Goal: Transaction & Acquisition: Purchase product/service

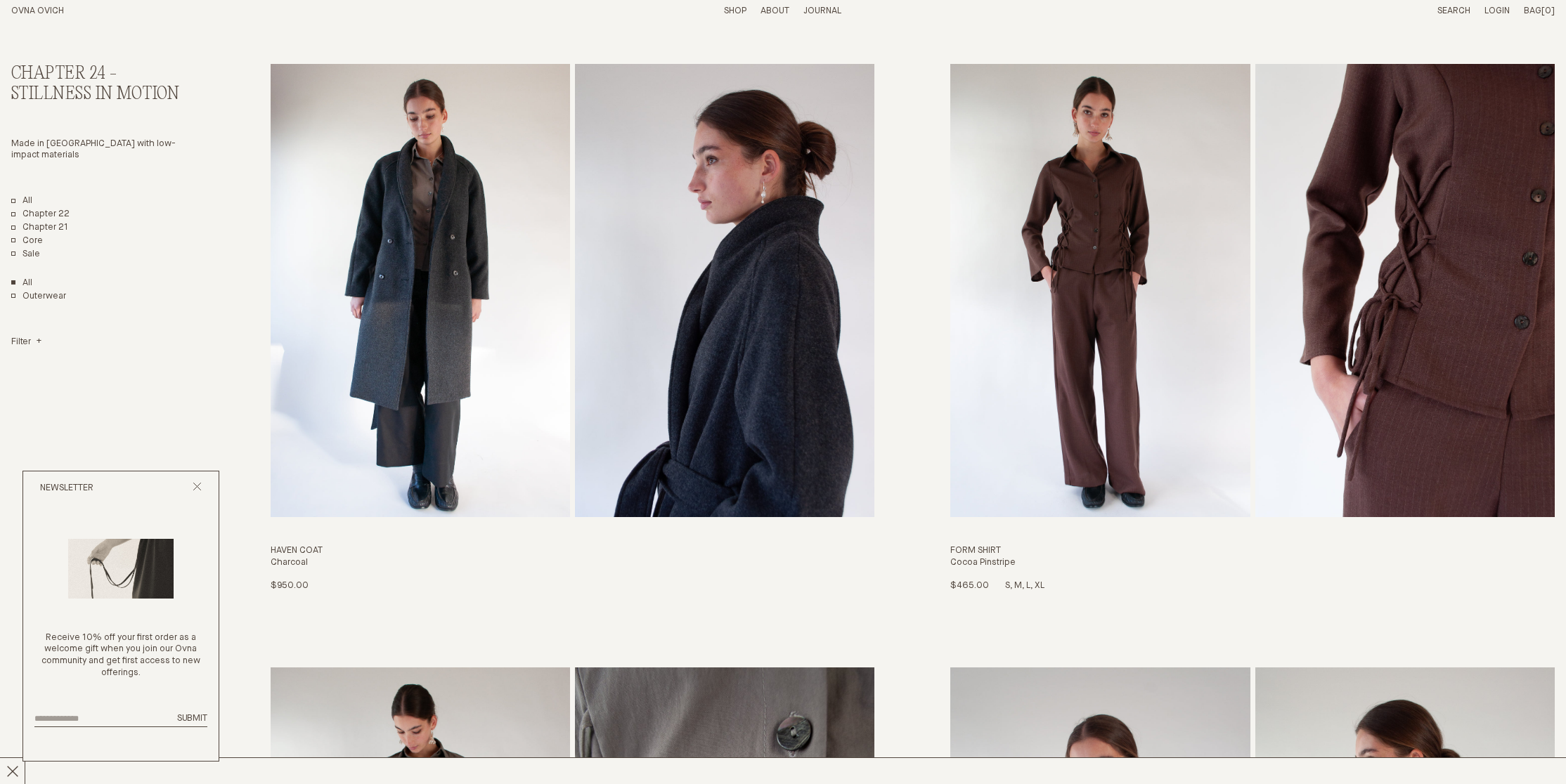
scroll to position [77, 0]
click at [800, 258] on img "Haven Coat" at bounding box center [724, 289] width 300 height 453
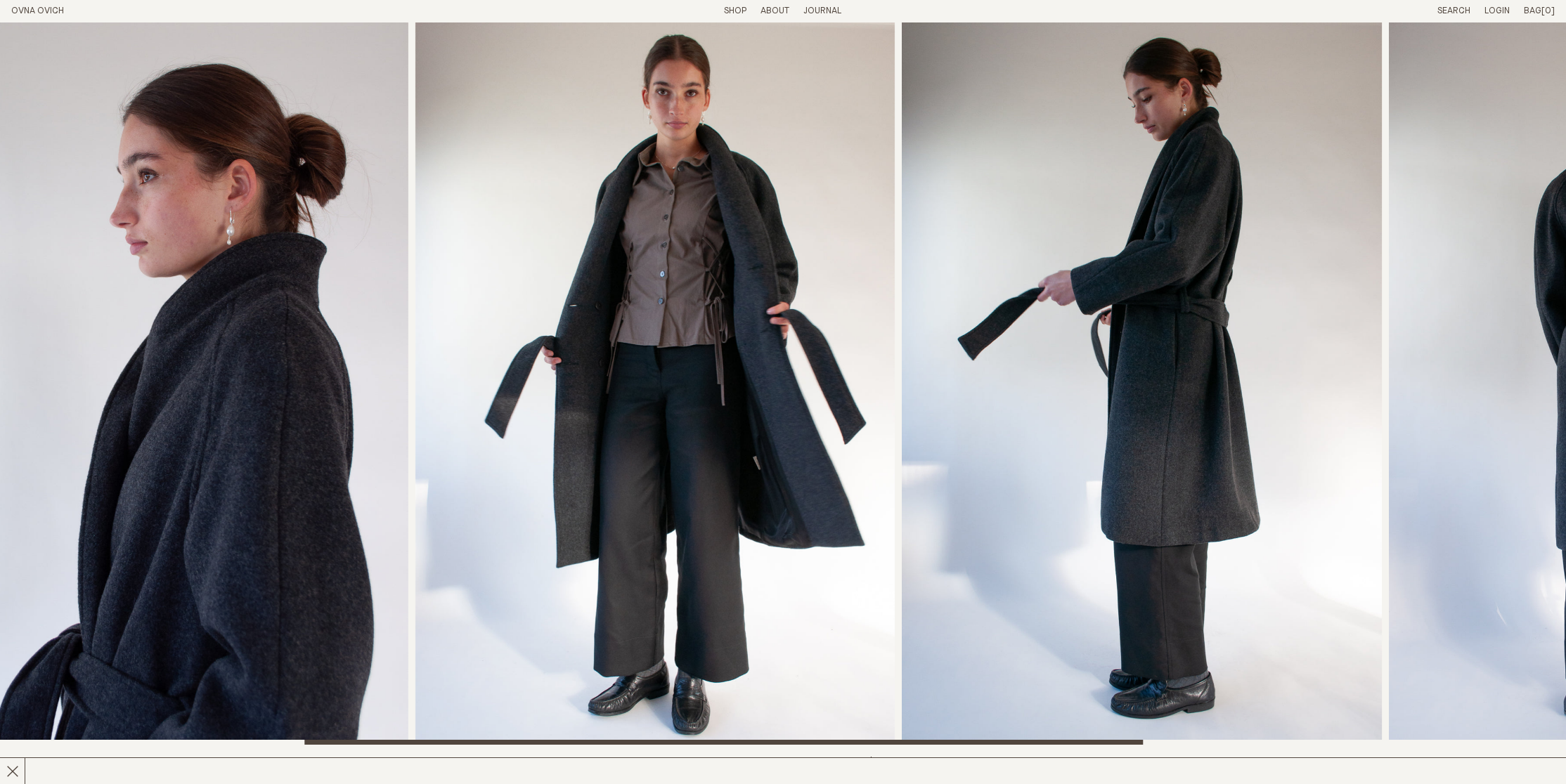
click at [944, 324] on img "4 / 6" at bounding box center [1142, 383] width 480 height 723
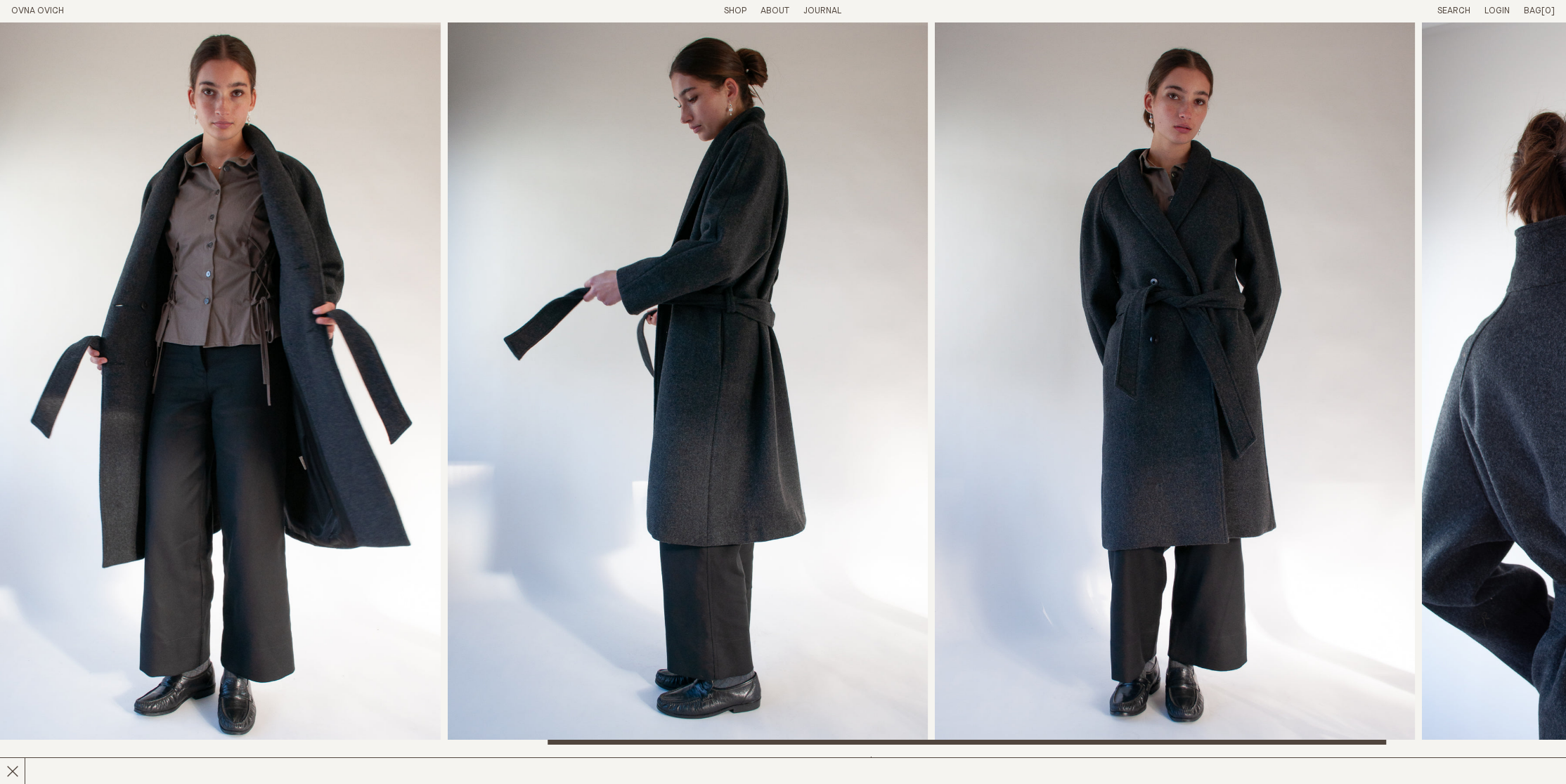
click at [881, 343] on img "4 / 6" at bounding box center [688, 383] width 480 height 723
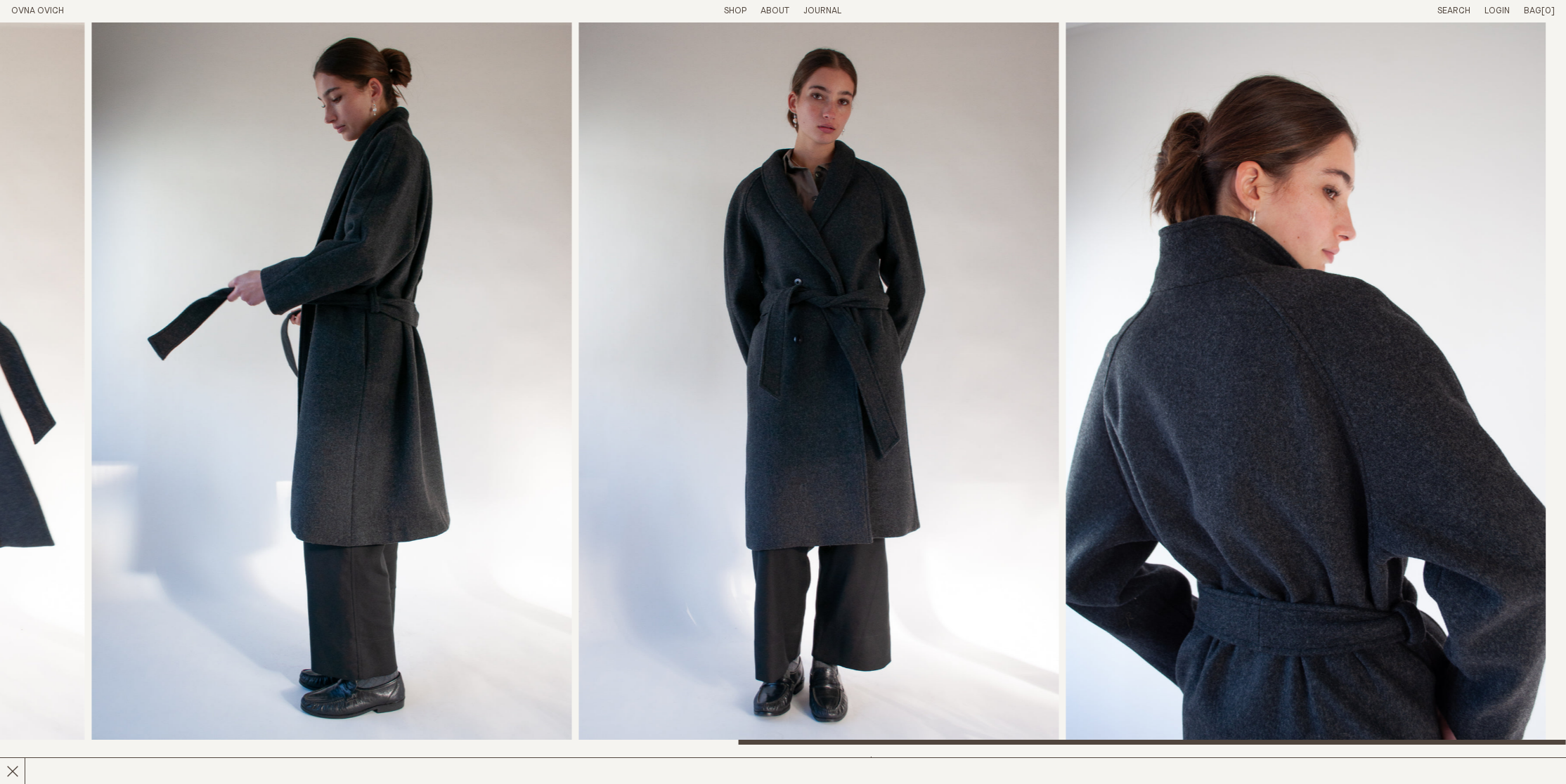
click at [842, 336] on img "5 / 6" at bounding box center [819, 383] width 480 height 723
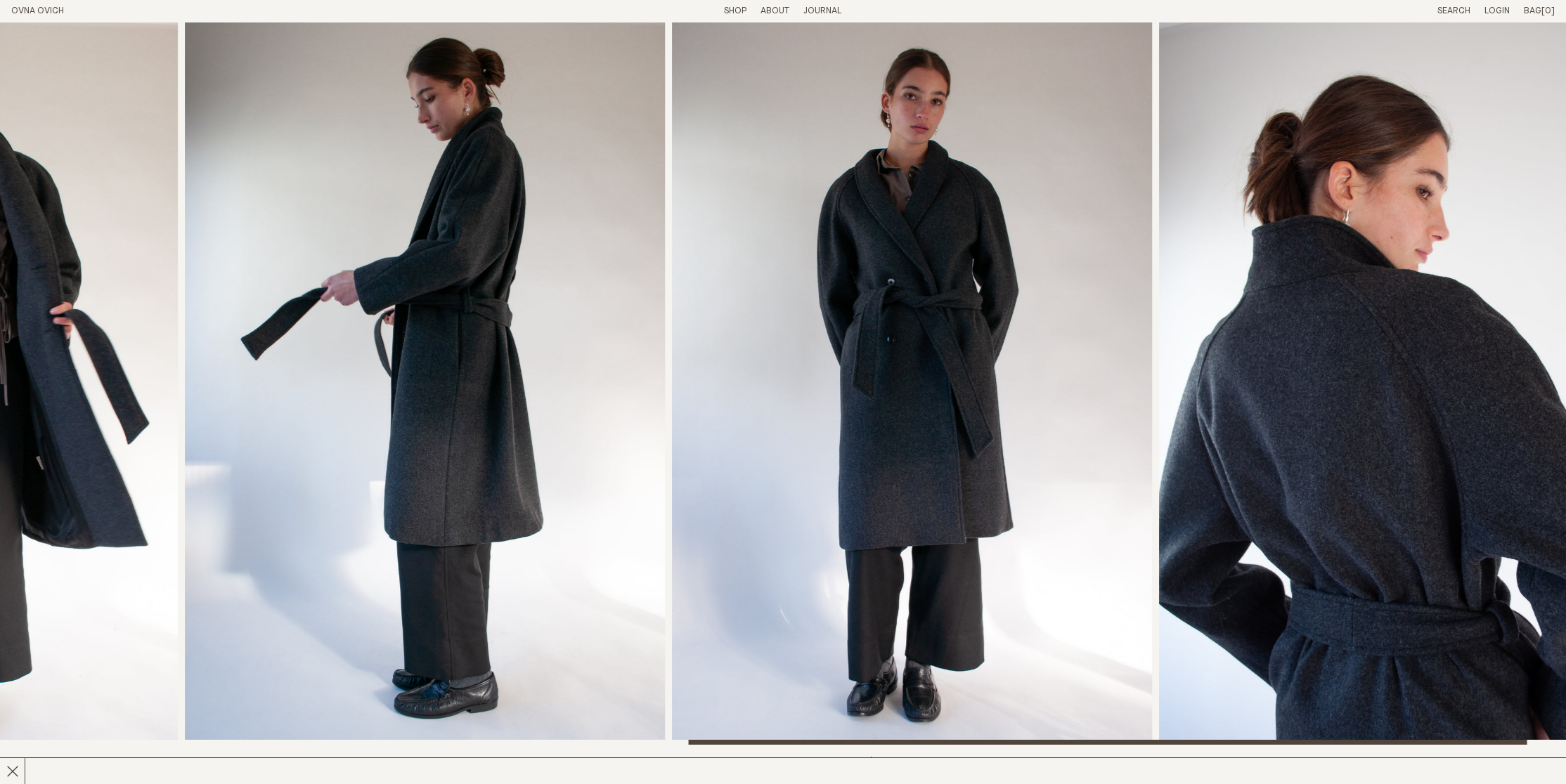
click at [1152, 342] on img "5 / 6" at bounding box center [912, 383] width 480 height 723
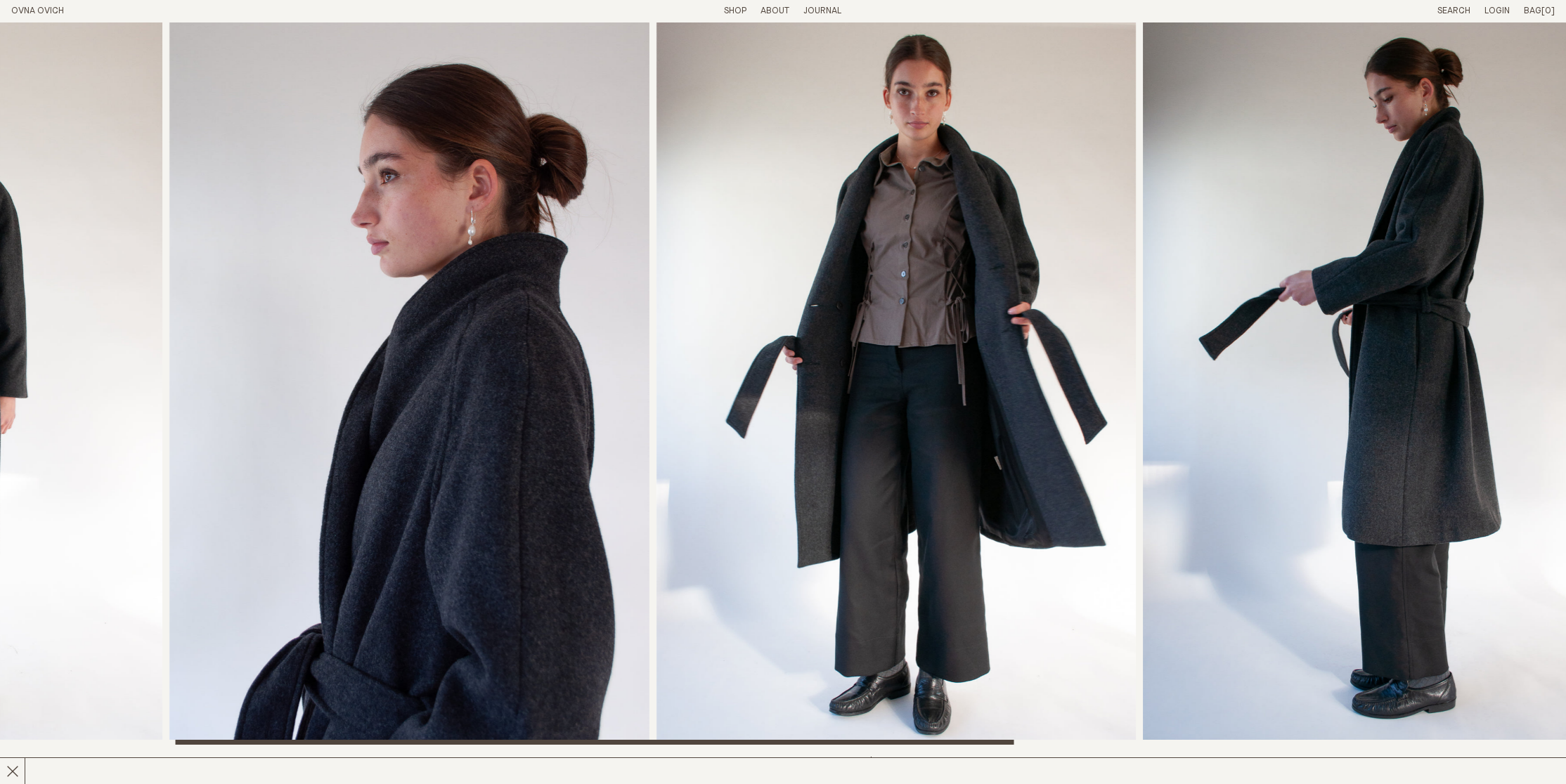
click at [1274, 353] on img "4 / 6" at bounding box center [1383, 383] width 480 height 723
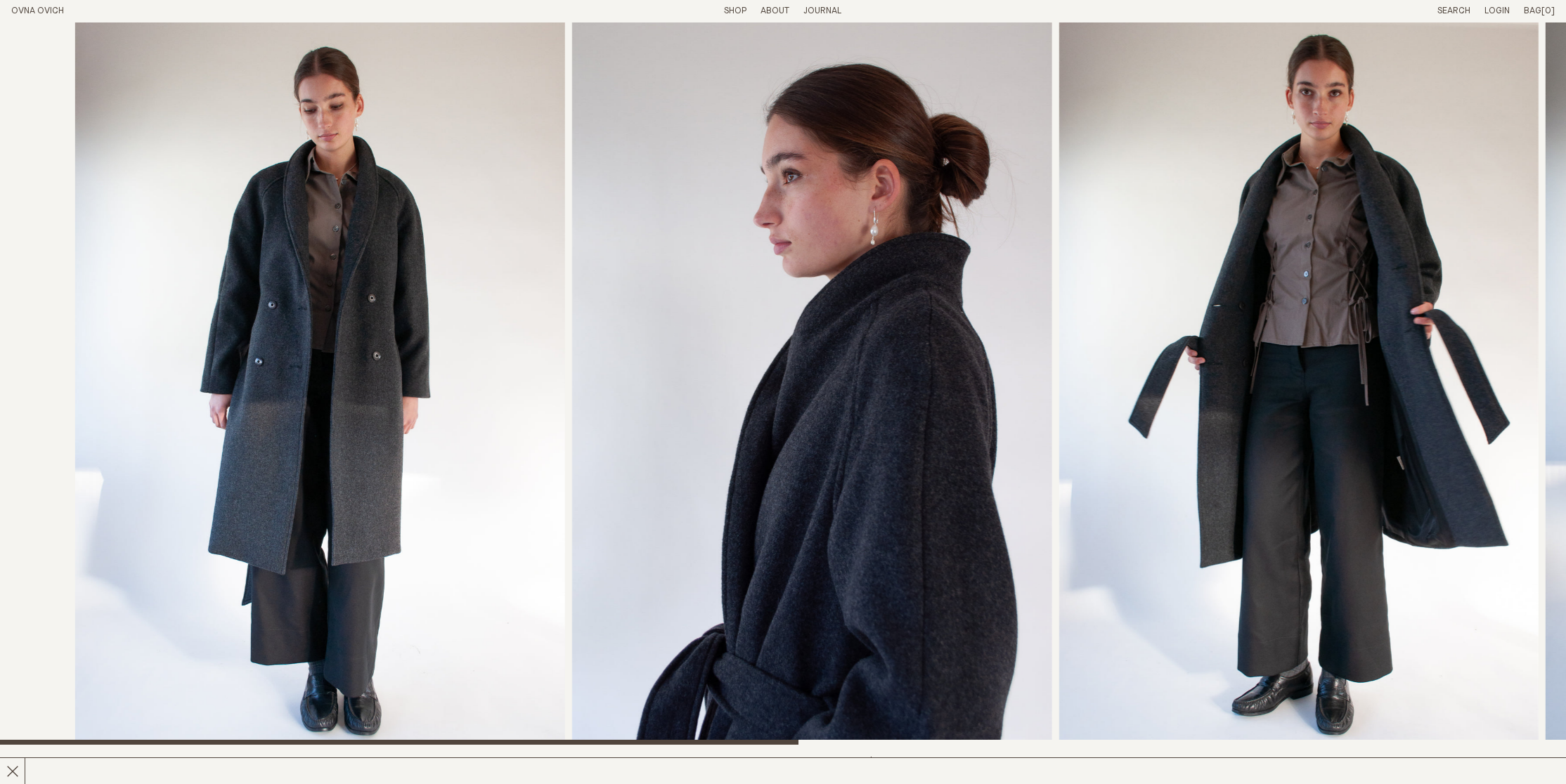
click at [1176, 349] on img "3 / 6" at bounding box center [1298, 383] width 480 height 723
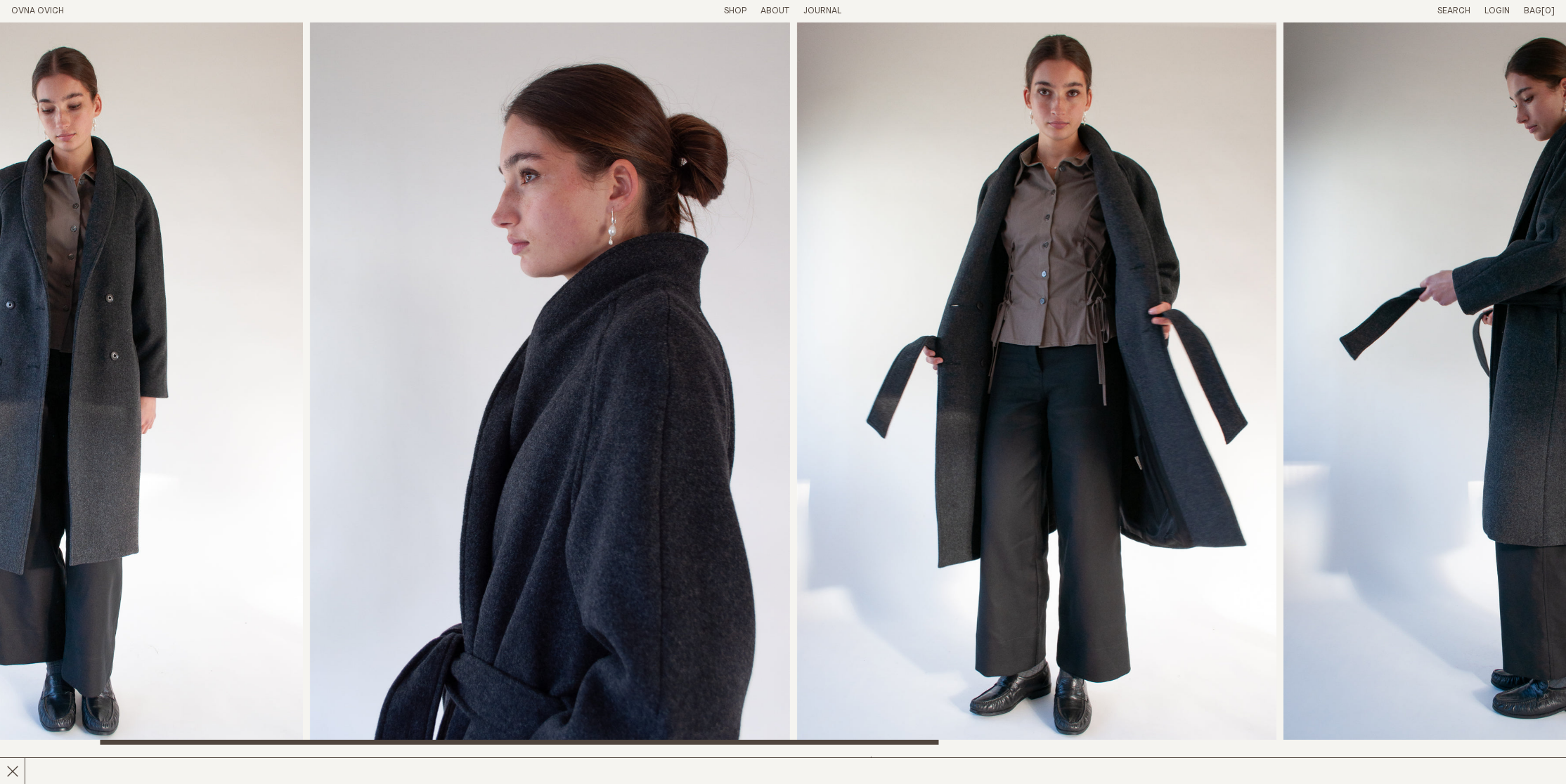
click at [1198, 314] on img "3 / 6" at bounding box center [1037, 383] width 480 height 723
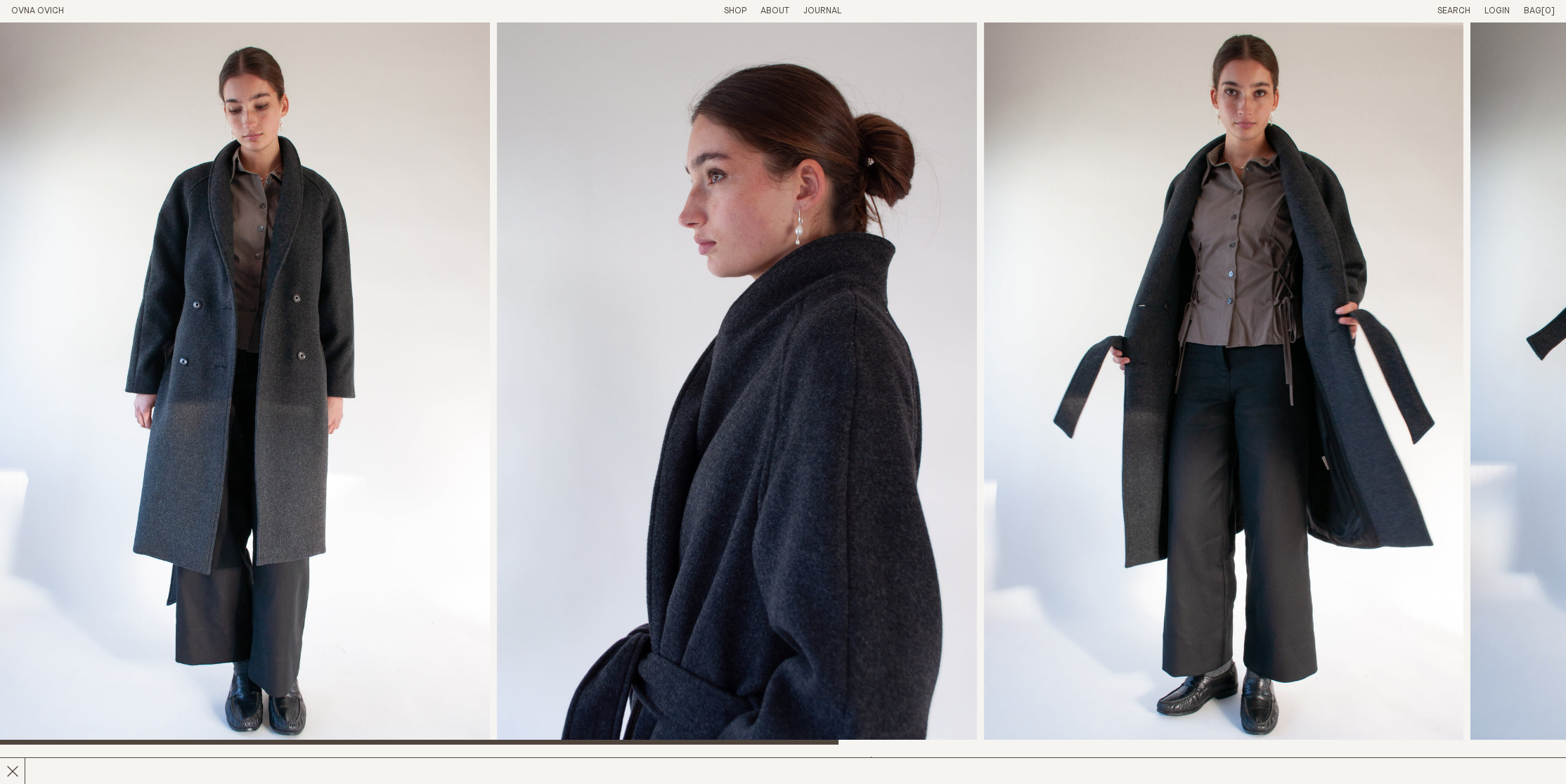
drag, startPoint x: 733, startPoint y: 9, endPoint x: 732, endPoint y: 26, distance: 17.0
click at [733, 9] on link "Shop" at bounding box center [735, 10] width 22 height 9
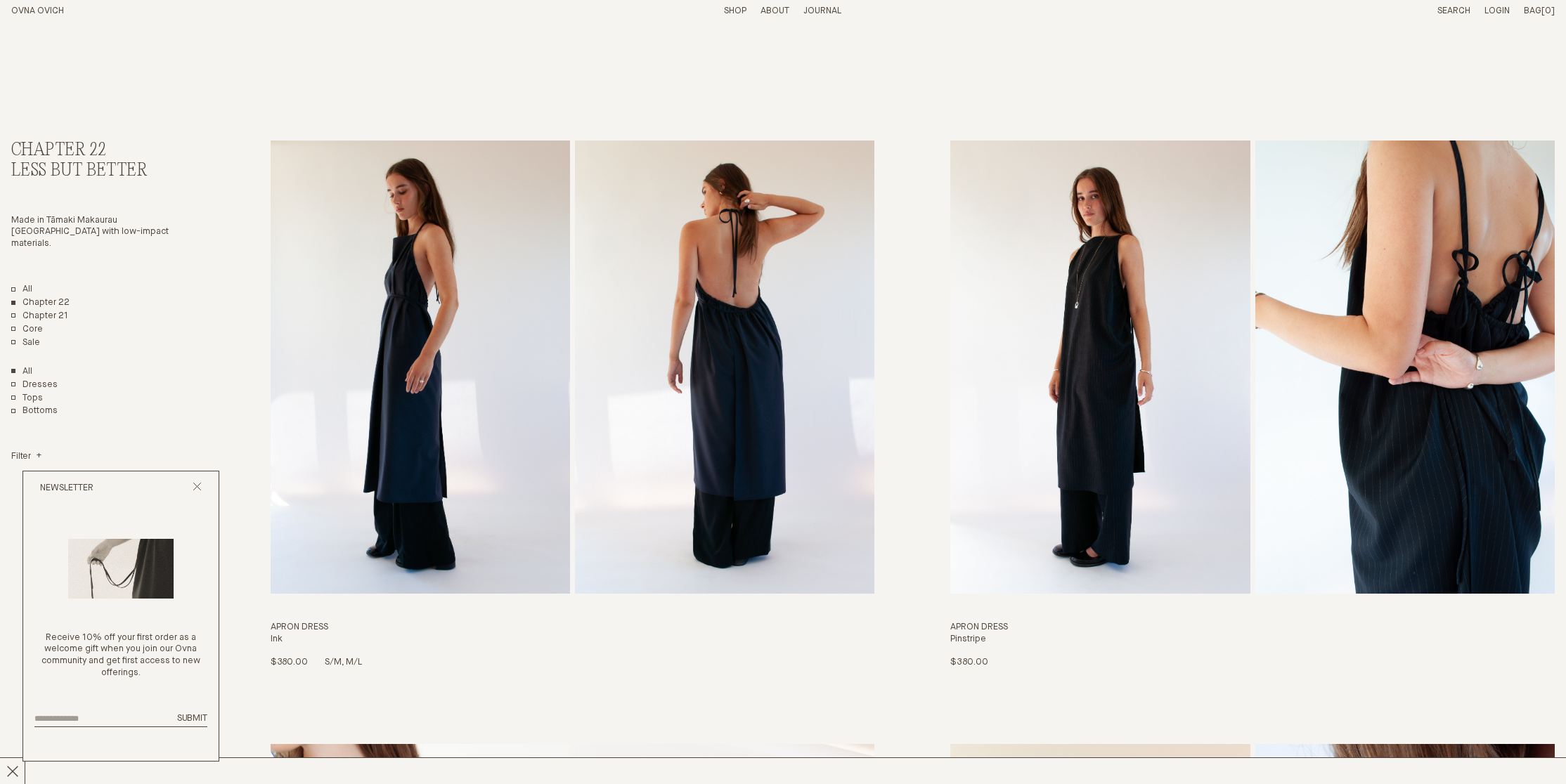
click at [752, 224] on img "Apron Dress" at bounding box center [724, 367] width 300 height 453
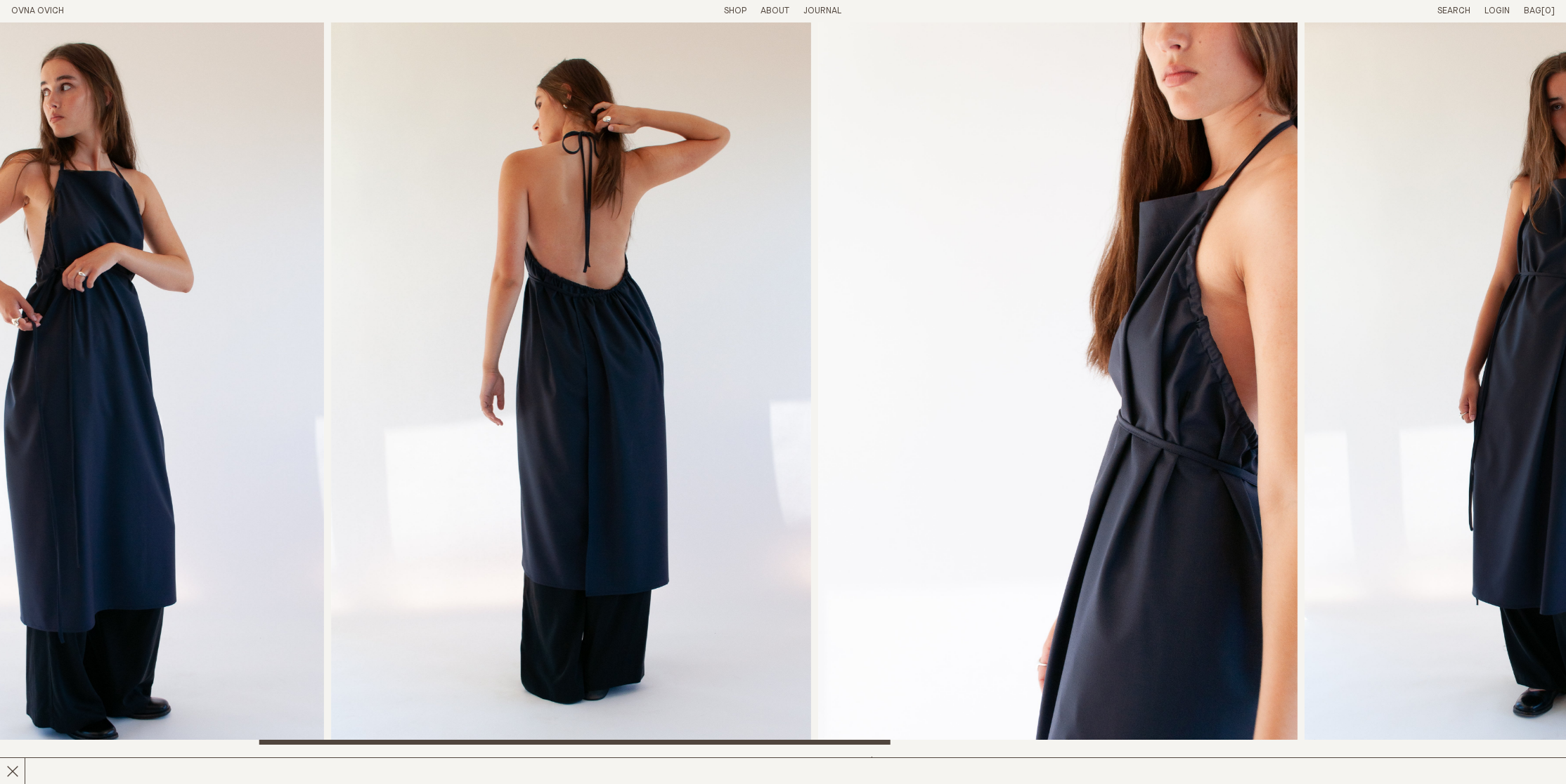
click at [699, 324] on img "3 / 8" at bounding box center [571, 383] width 480 height 723
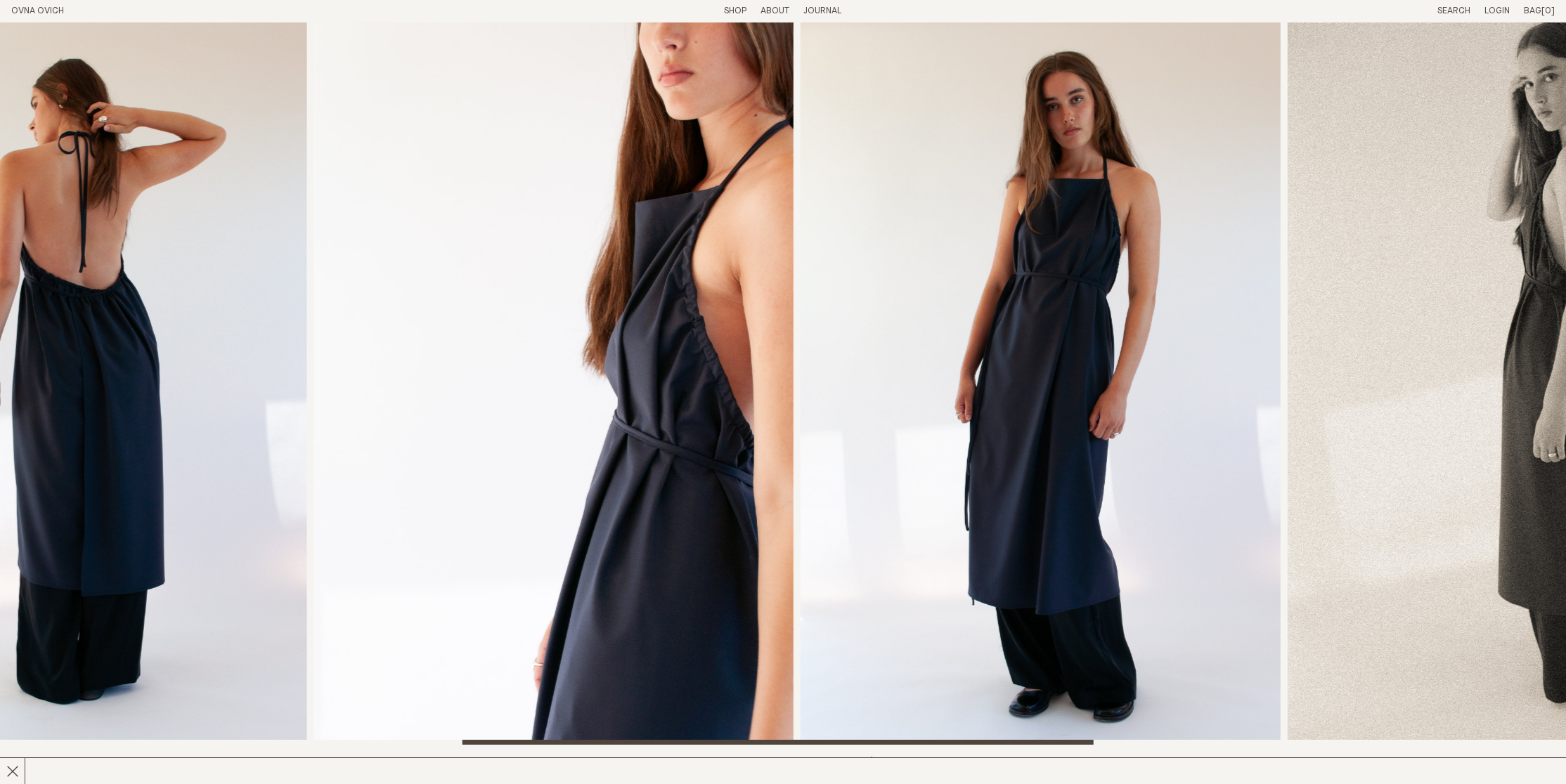
click at [689, 315] on img "4 / 8" at bounding box center [553, 383] width 480 height 723
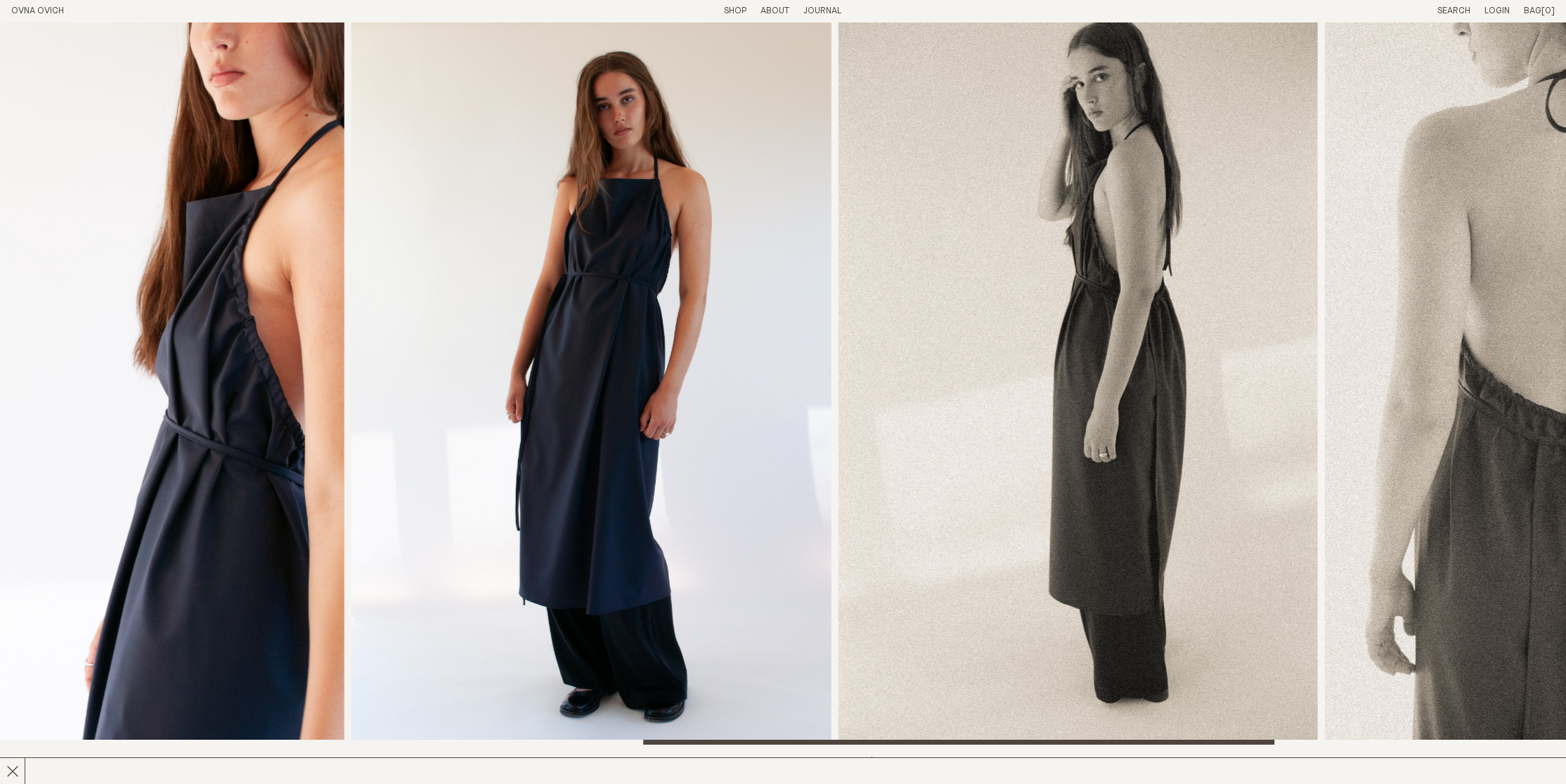
click at [766, 318] on img "5 / 8" at bounding box center [591, 383] width 480 height 723
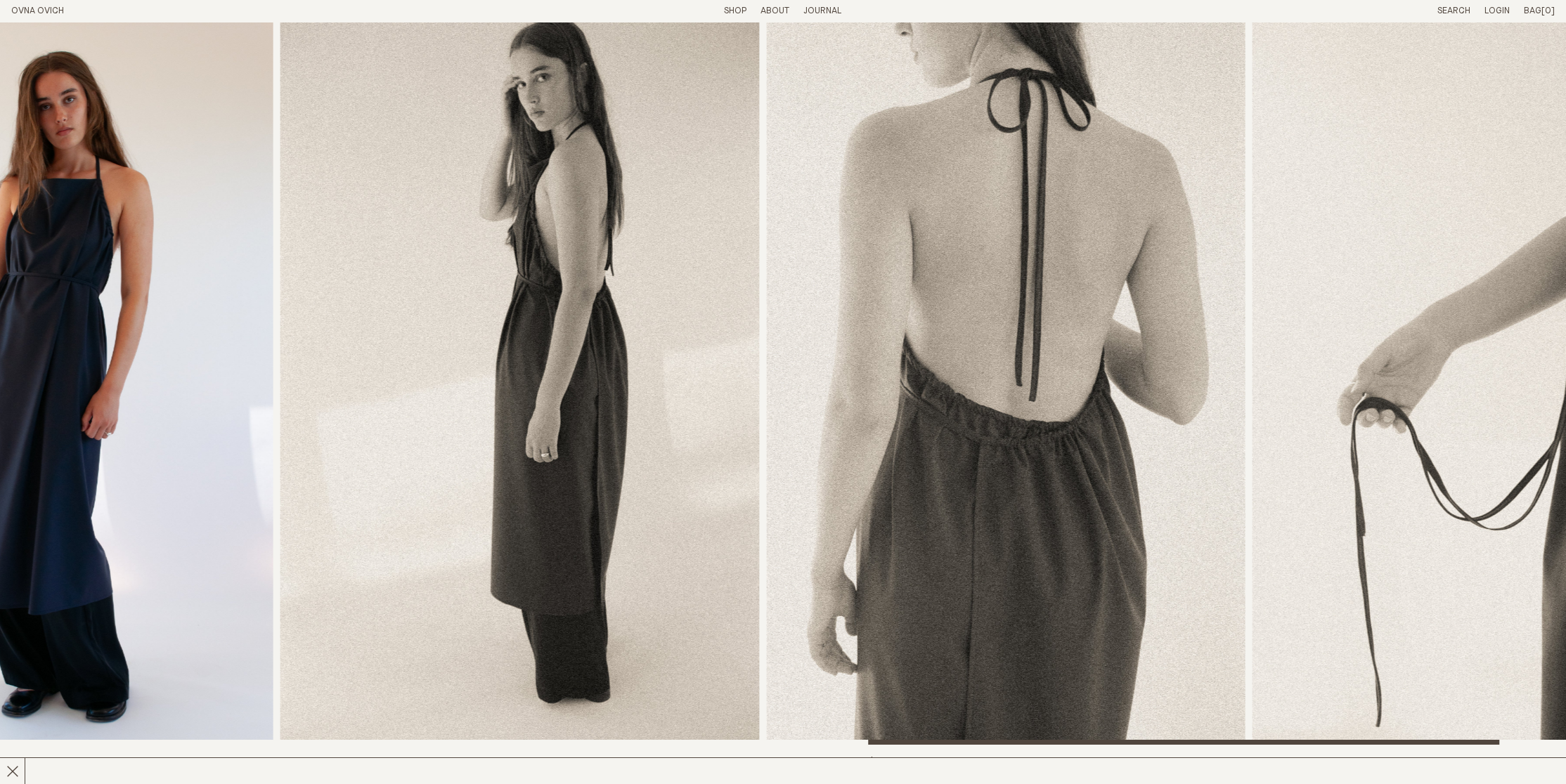
click at [599, 319] on img "6 / 8" at bounding box center [520, 383] width 479 height 723
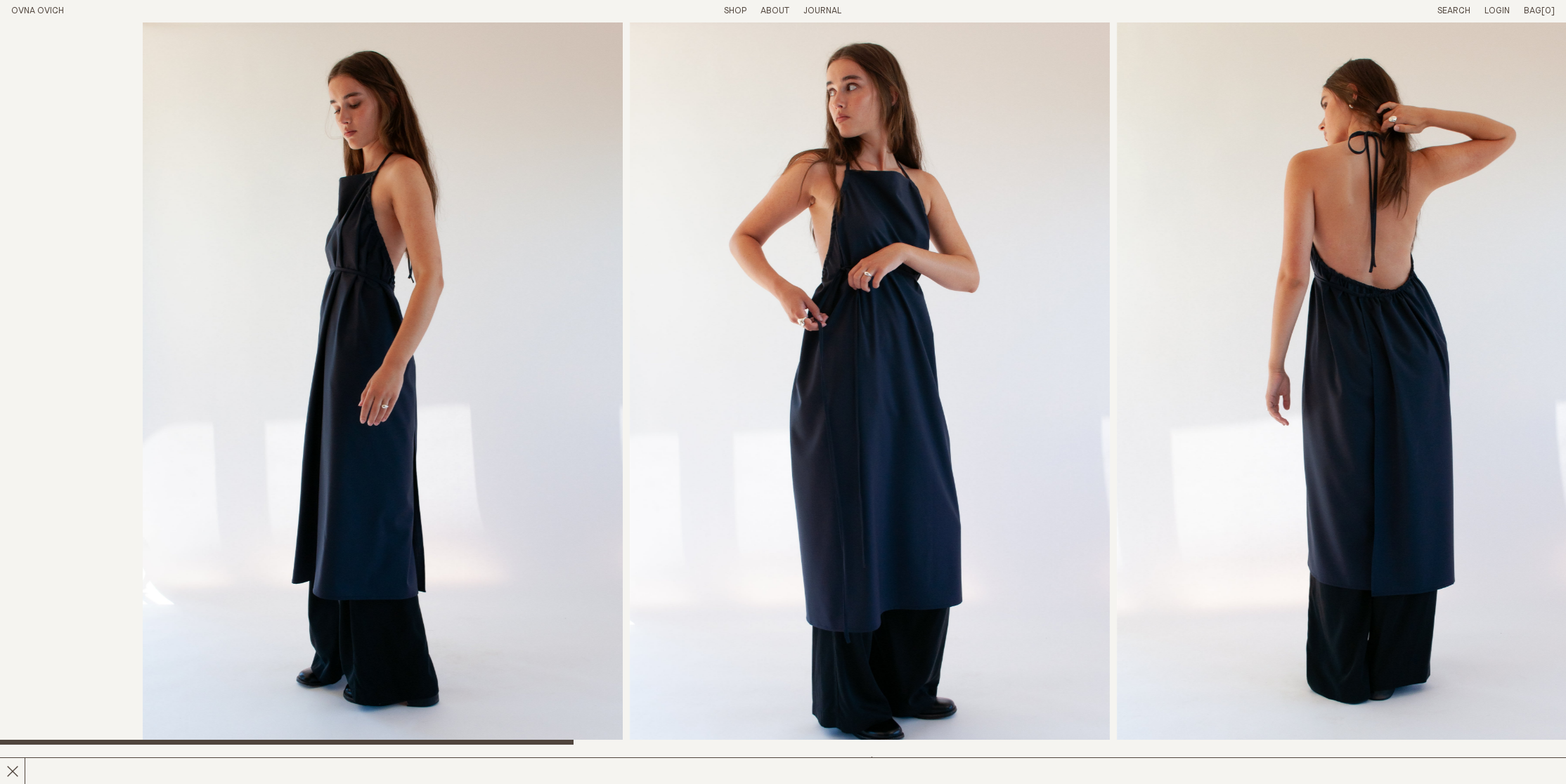
click at [1270, 317] on div at bounding box center [925, 383] width 1566 height 723
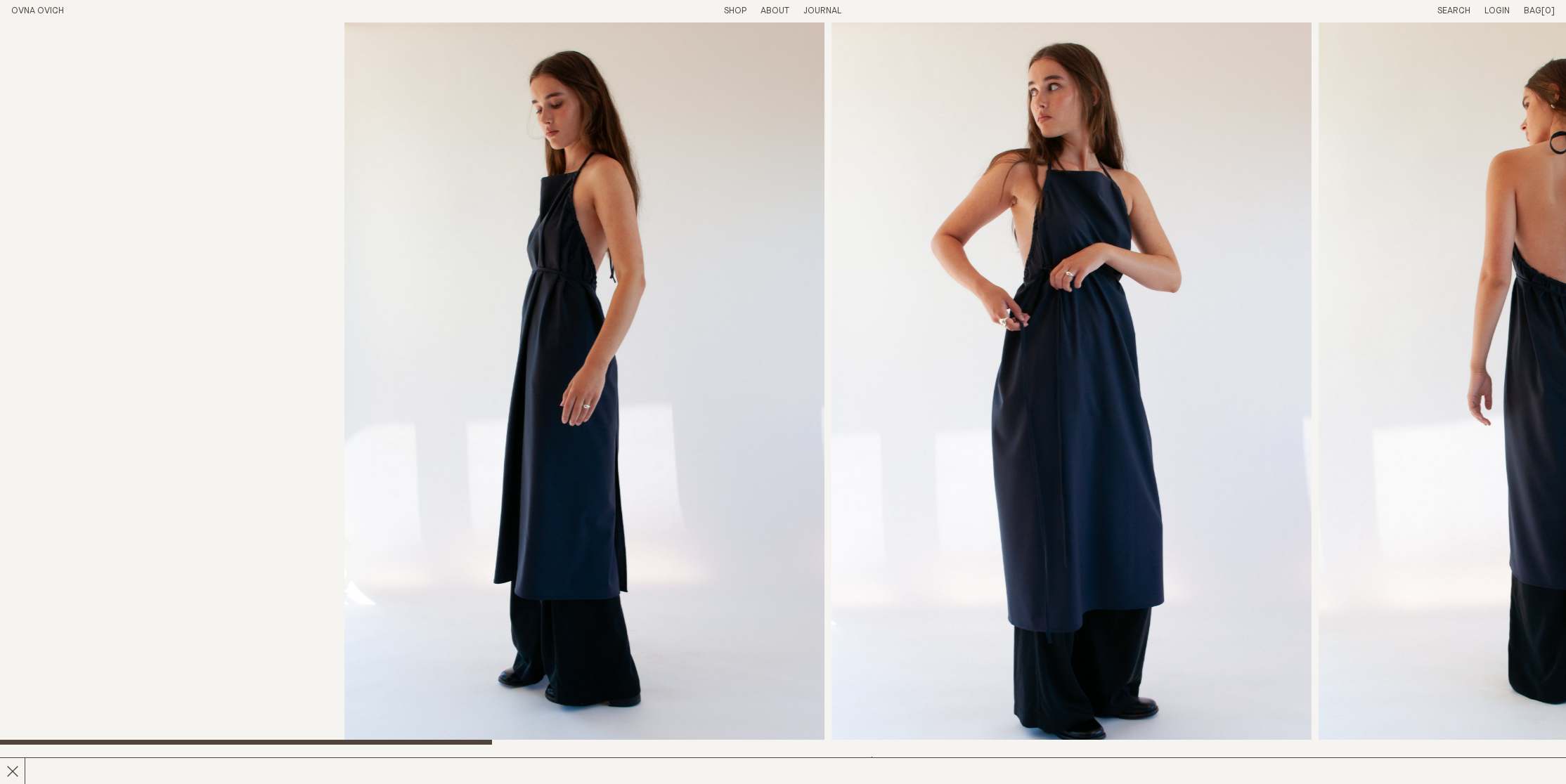
click at [1487, 331] on div at bounding box center [1127, 383] width 1566 height 723
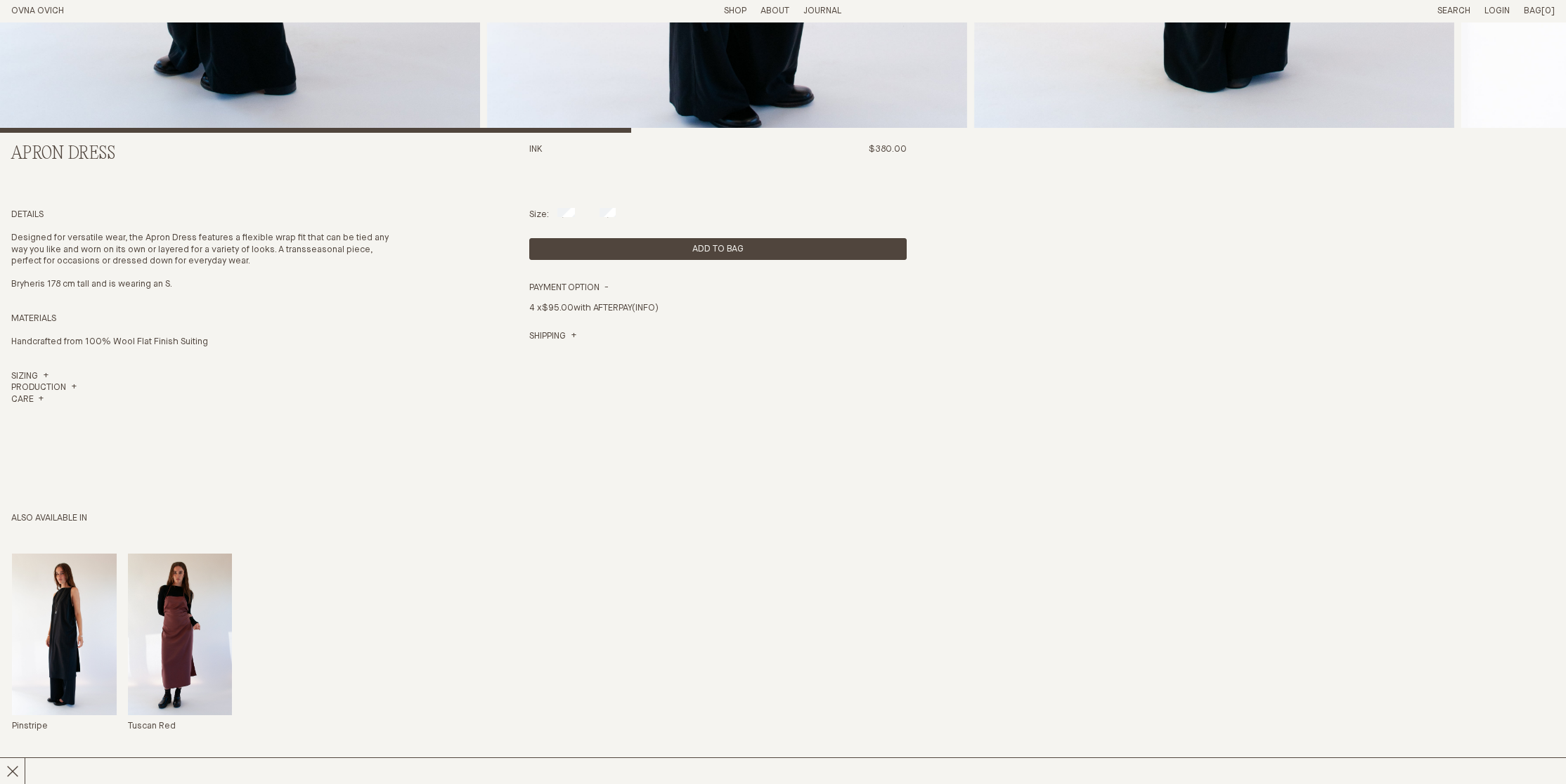
scroll to position [661, 0]
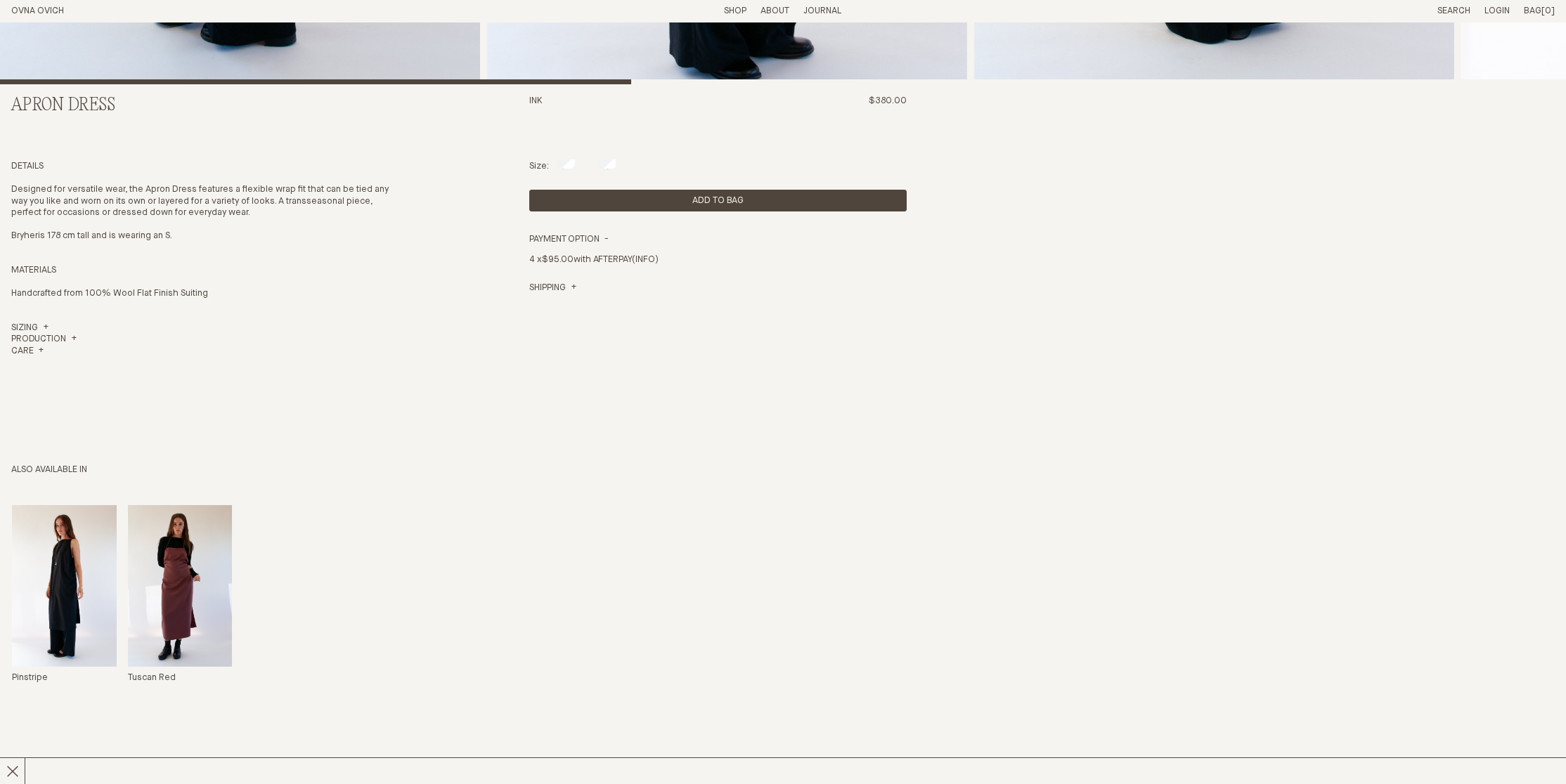
click at [57, 604] on img "Apron Dress" at bounding box center [64, 586] width 104 height 162
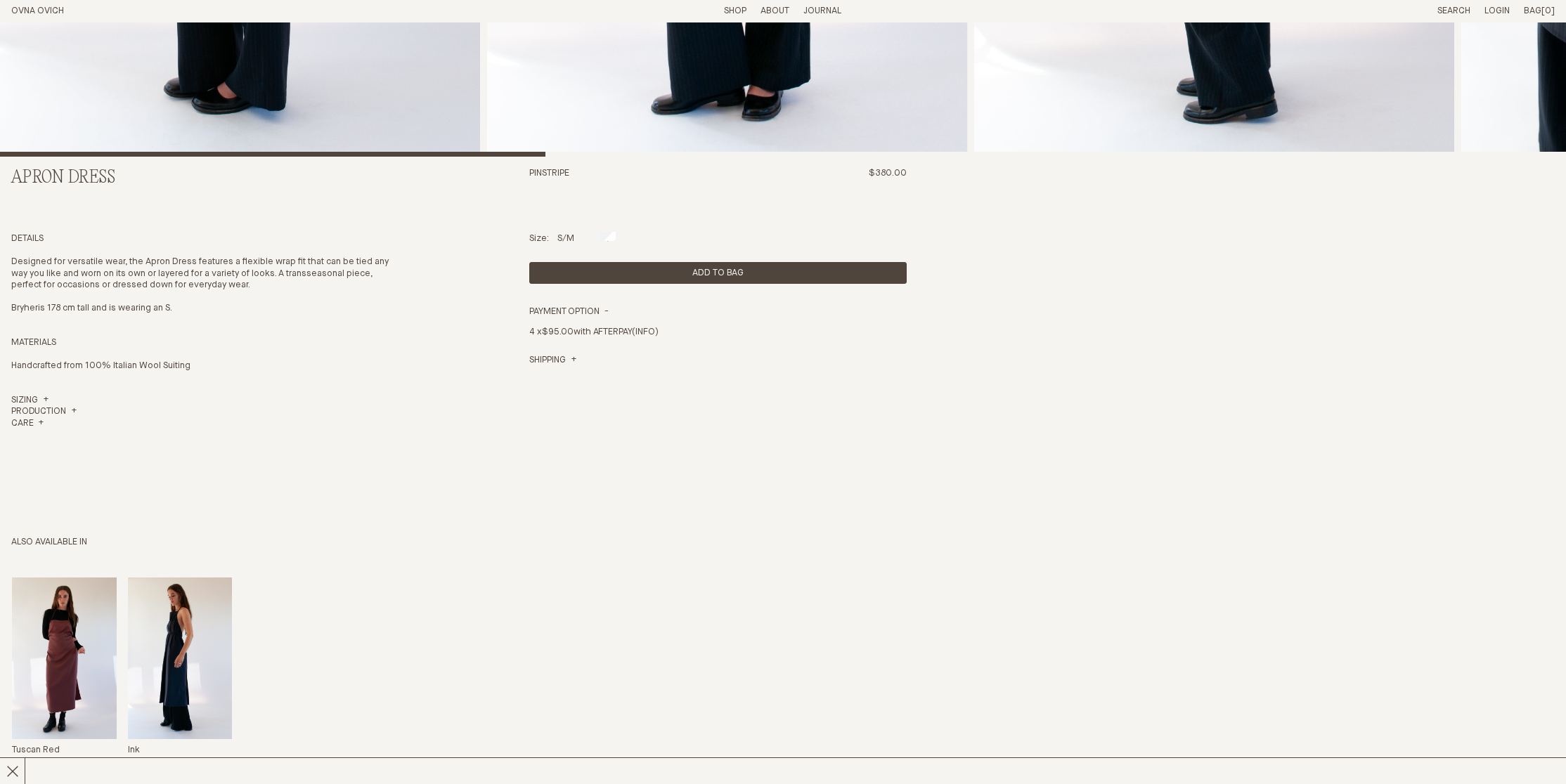
scroll to position [649, 0]
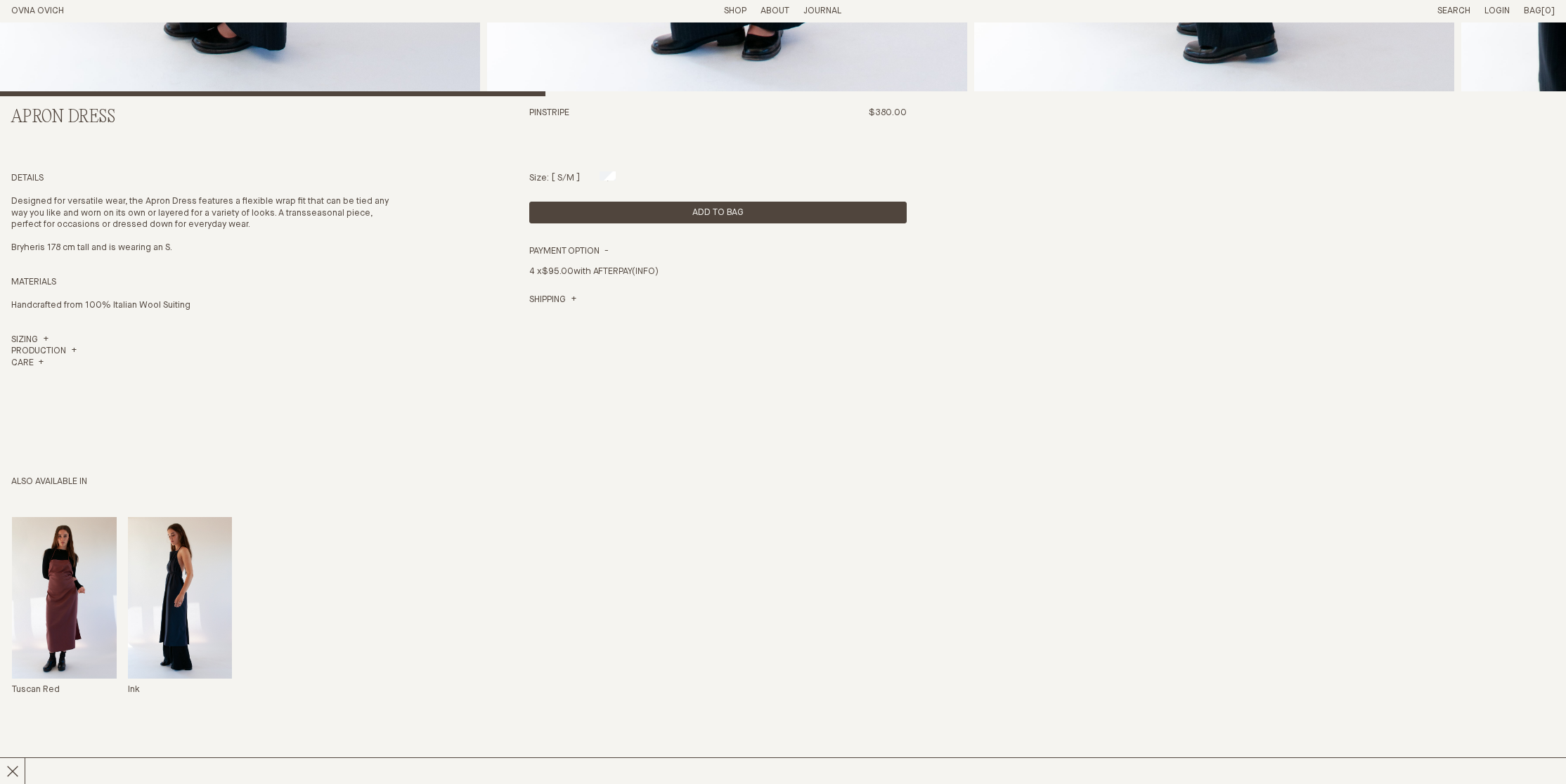
click at [559, 174] on div at bounding box center [565, 175] width 17 height 9
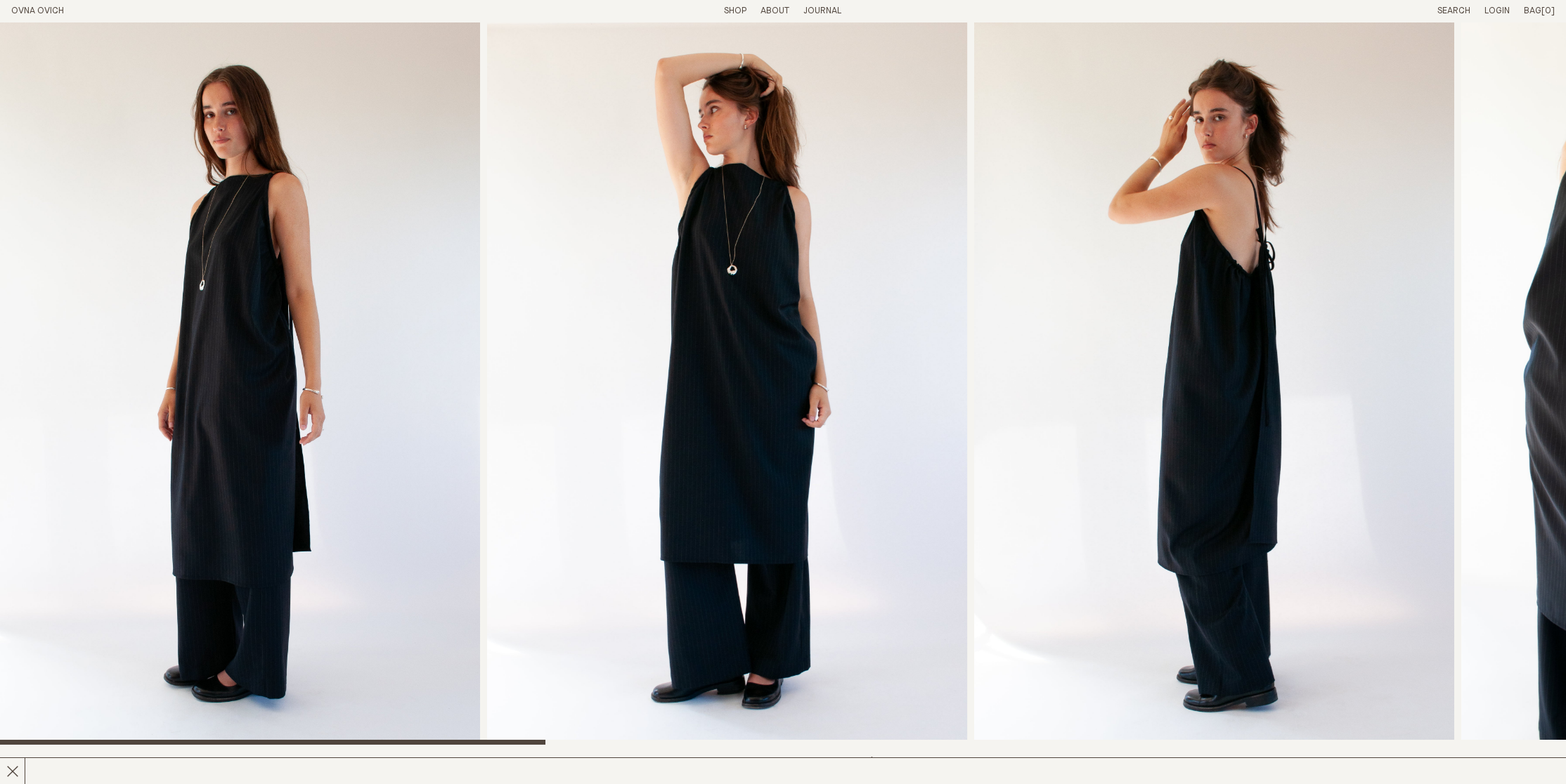
scroll to position [0, 0]
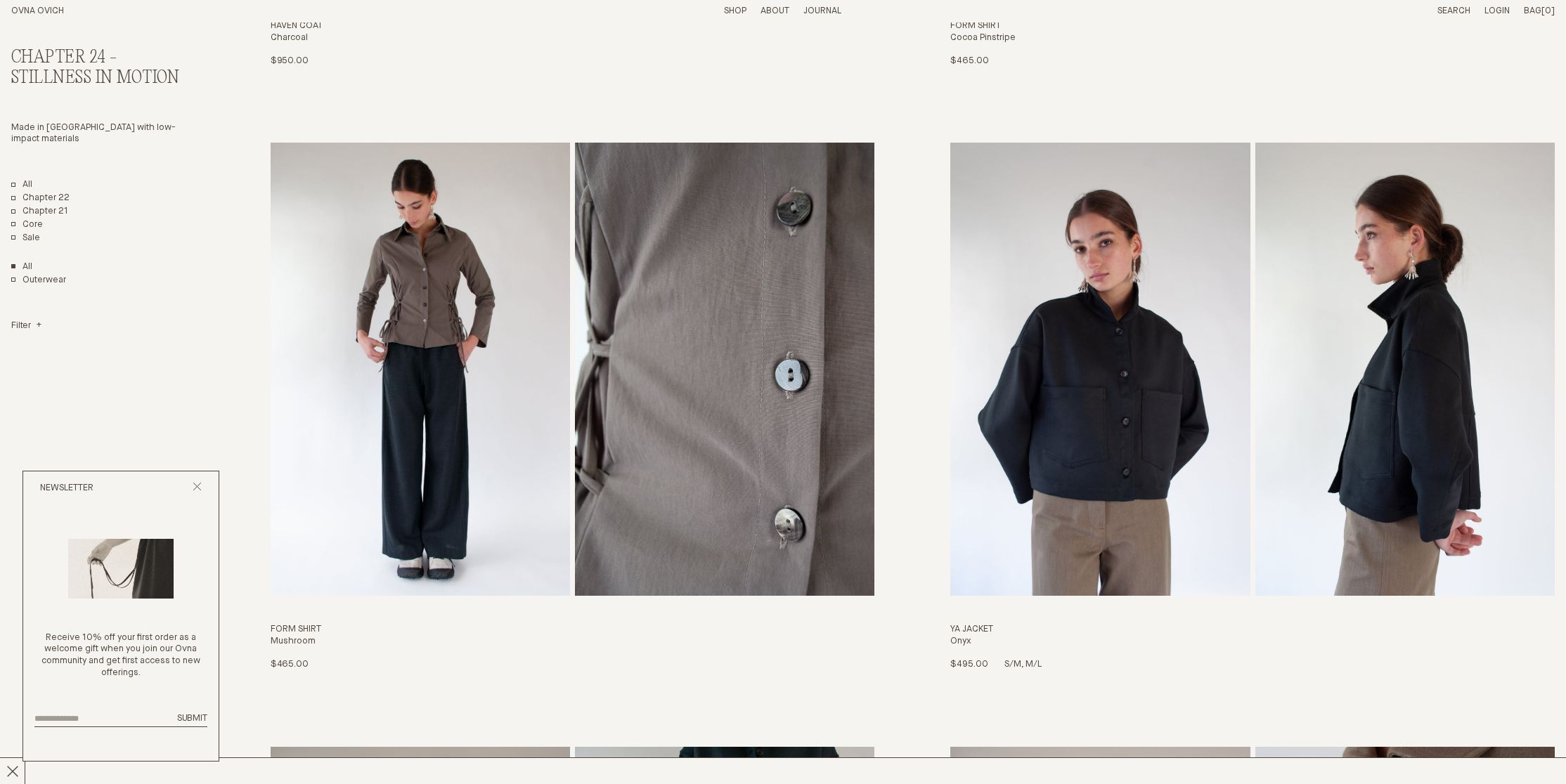
scroll to position [694, 0]
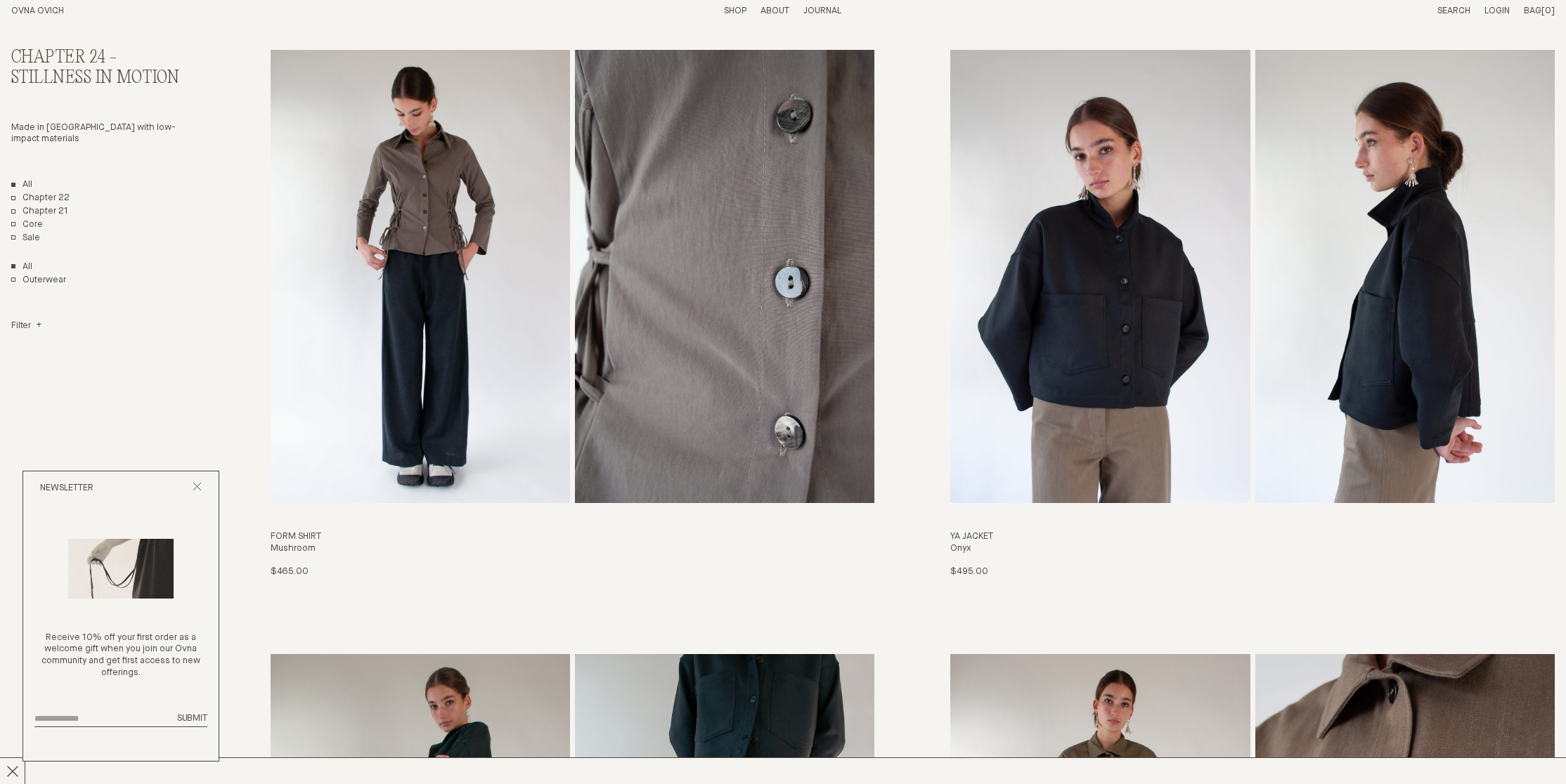
click at [23, 179] on link "All" at bounding box center [22, 185] width 21 height 12
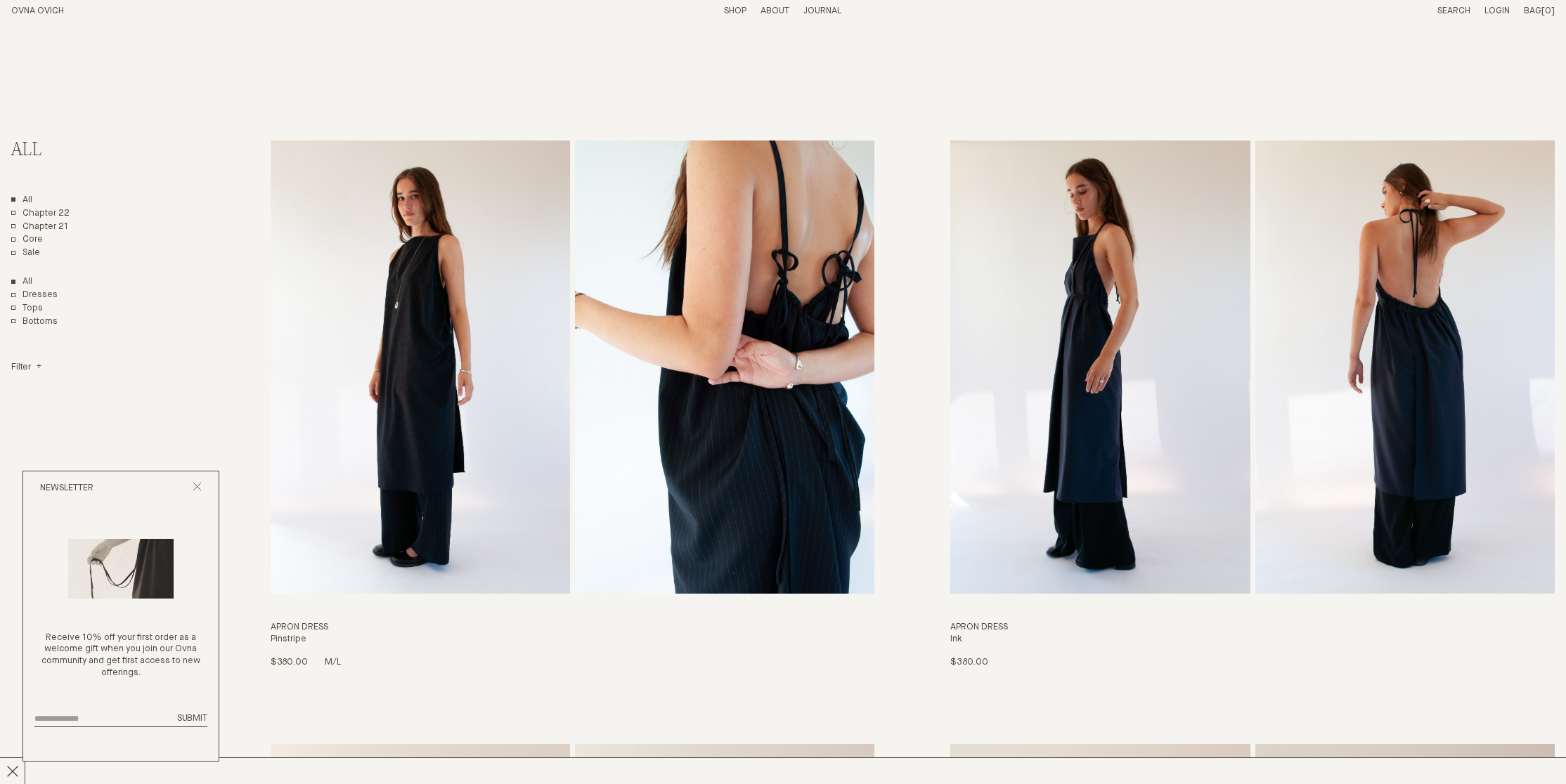
click at [426, 372] on img "Apron Dress" at bounding box center [421, 367] width 300 height 453
